Goal: Obtain resource: Download file/media

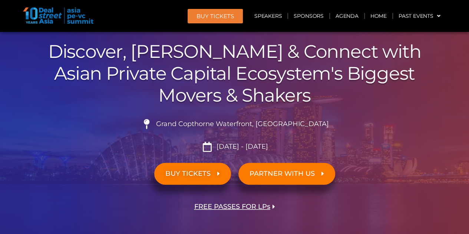
scroll to position [74, 0]
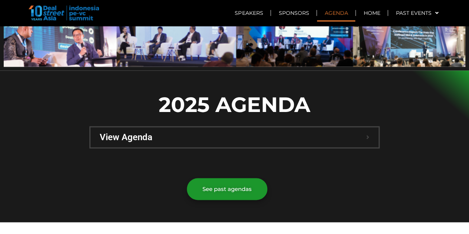
scroll to position [482, 0]
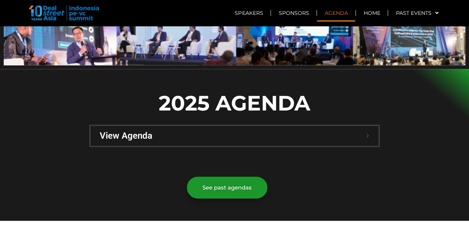
click at [295, 126] on div "View Agenda" at bounding box center [234, 136] width 288 height 20
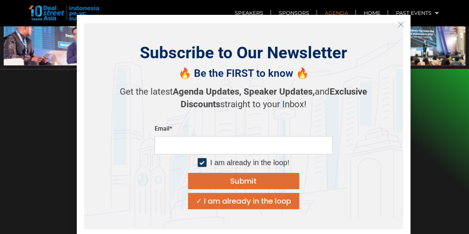
click at [400, 21] on icon "Close" at bounding box center [400, 24] width 7 height 7
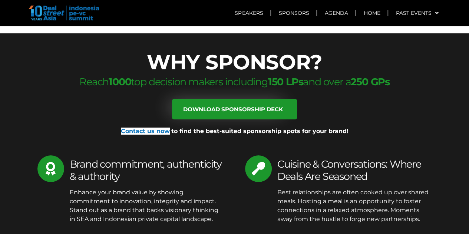
scroll to position [4151, 0]
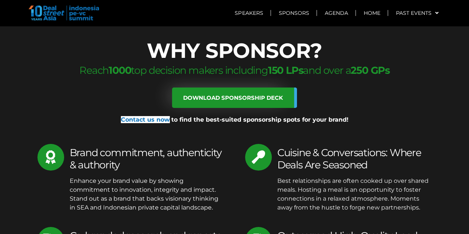
click at [282, 95] on span "Download sponsorship deck" at bounding box center [233, 98] width 100 height 6
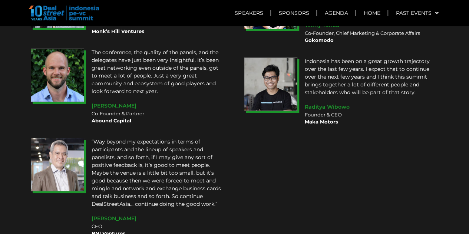
scroll to position [7022, 0]
